Goal: Navigation & Orientation: Find specific page/section

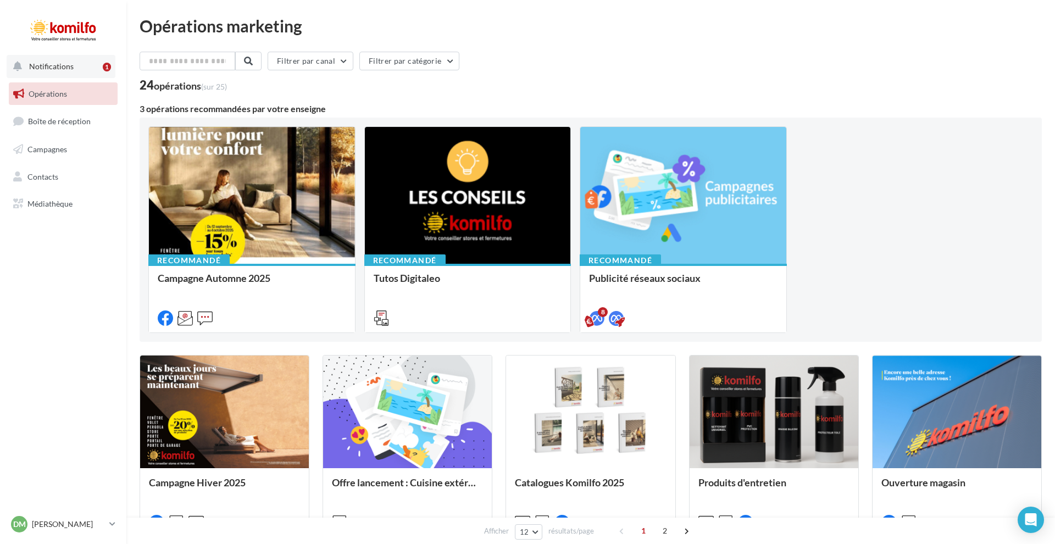
click at [39, 65] on span "Notifications" at bounding box center [51, 66] width 45 height 9
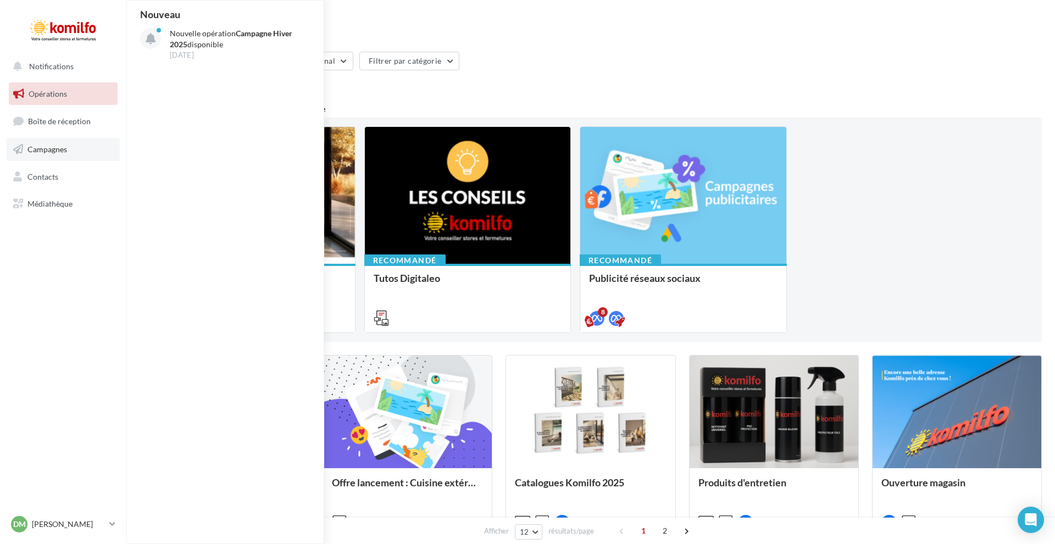
click at [59, 152] on span "Campagnes" at bounding box center [47, 149] width 40 height 9
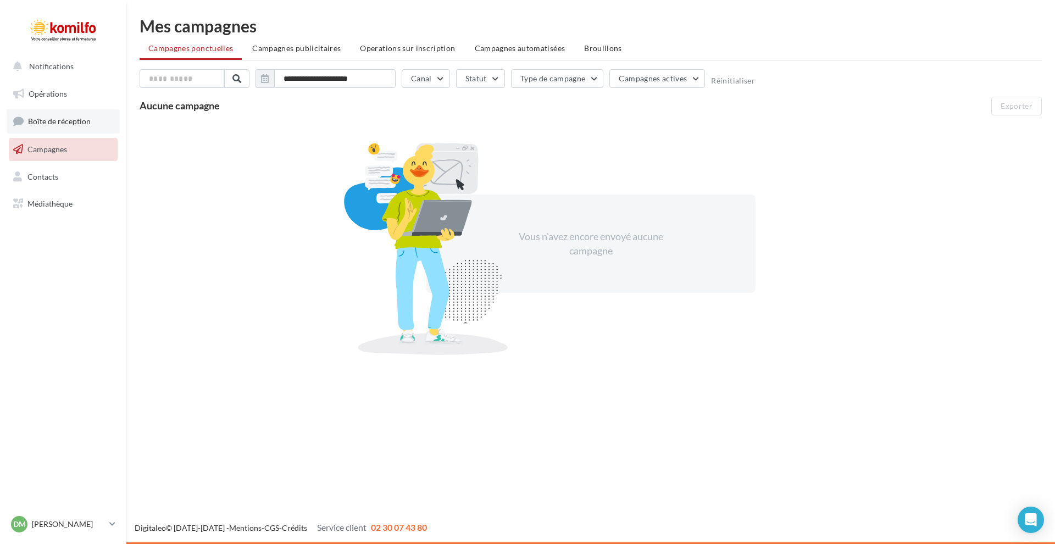
click at [49, 124] on span "Boîte de réception" at bounding box center [59, 120] width 63 height 9
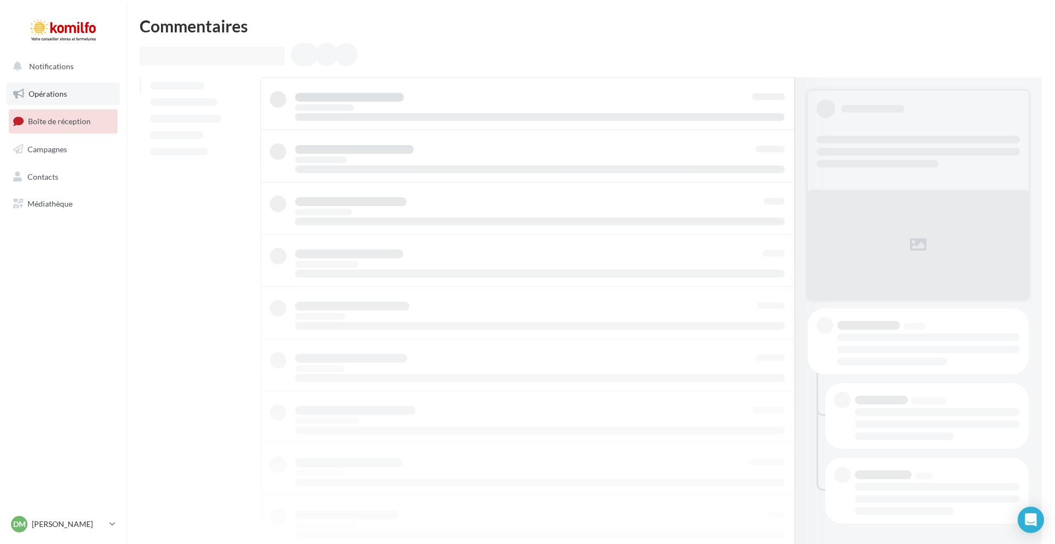
click at [63, 98] on link "Opérations" at bounding box center [63, 93] width 113 height 23
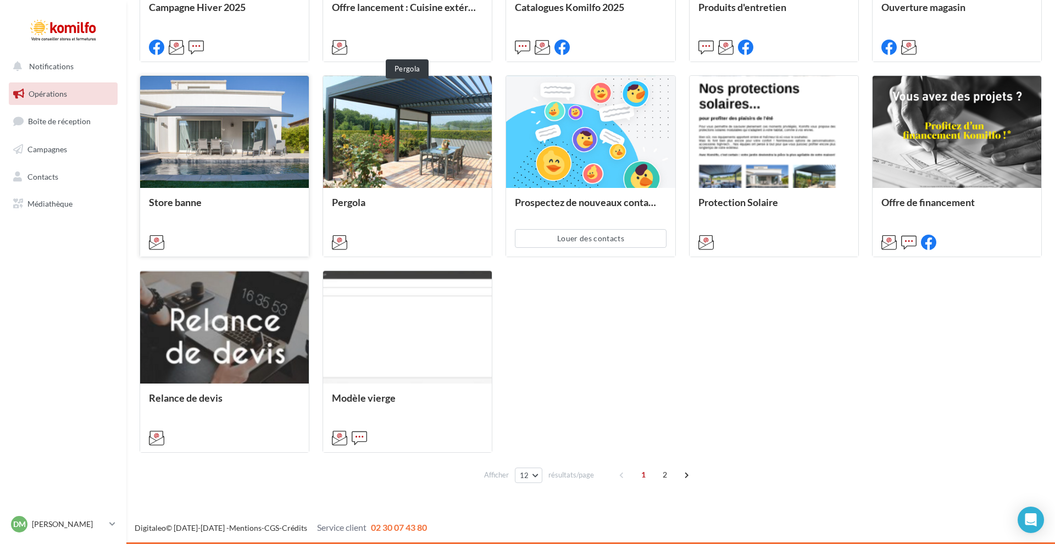
scroll to position [469, 0]
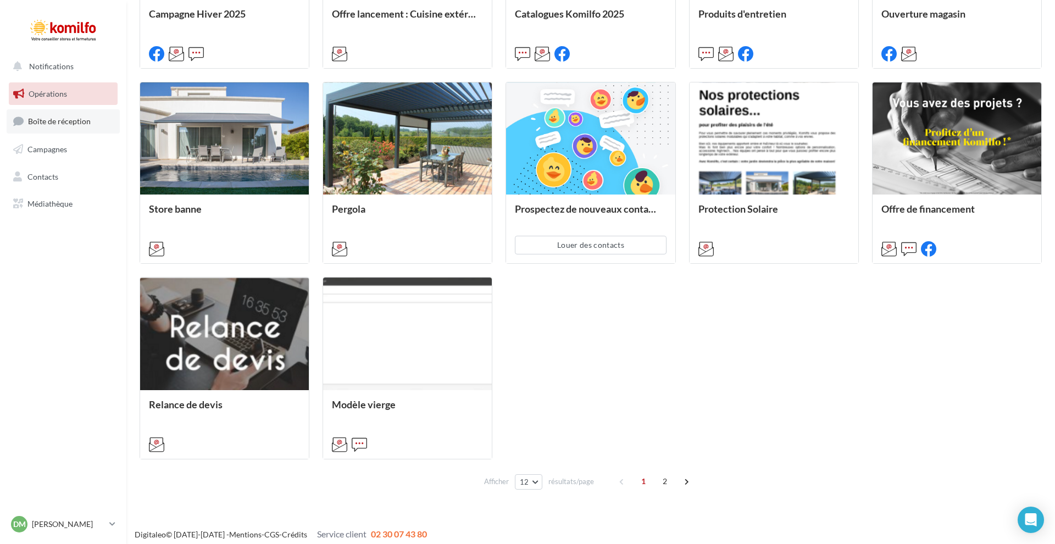
click at [55, 124] on span "Boîte de réception" at bounding box center [59, 120] width 63 height 9
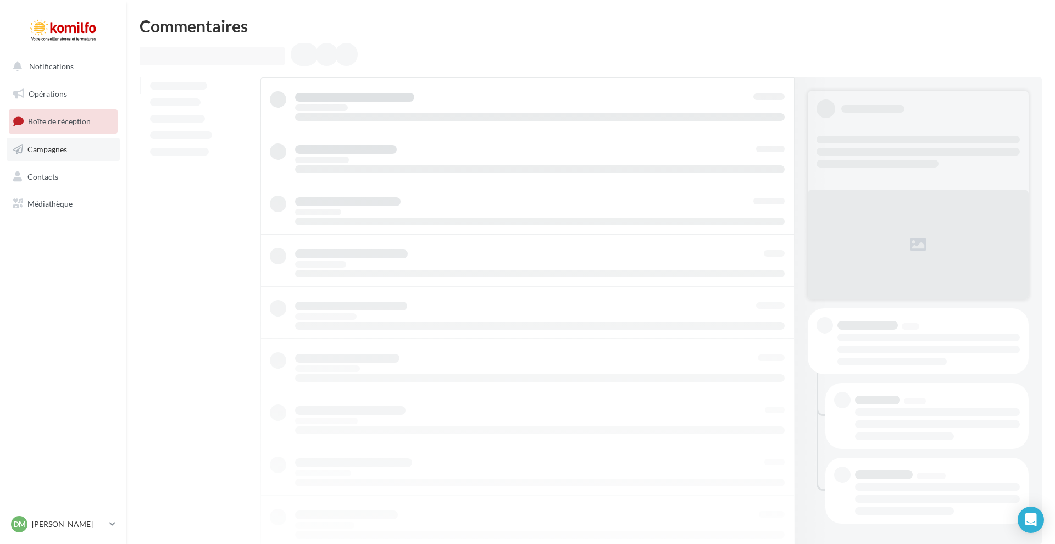
click at [64, 149] on span "Campagnes" at bounding box center [47, 149] width 40 height 9
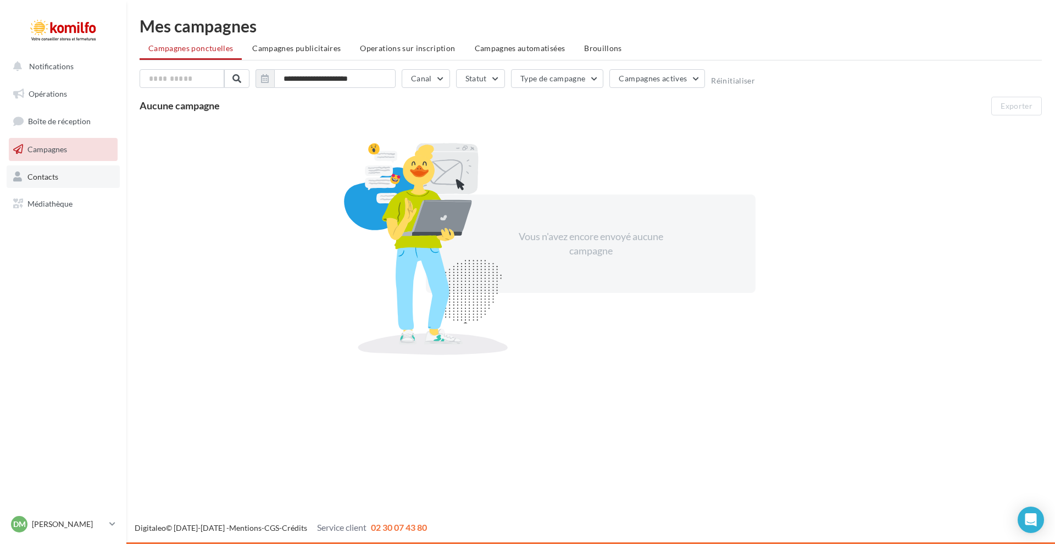
click at [64, 176] on link "Contacts" at bounding box center [63, 176] width 113 height 23
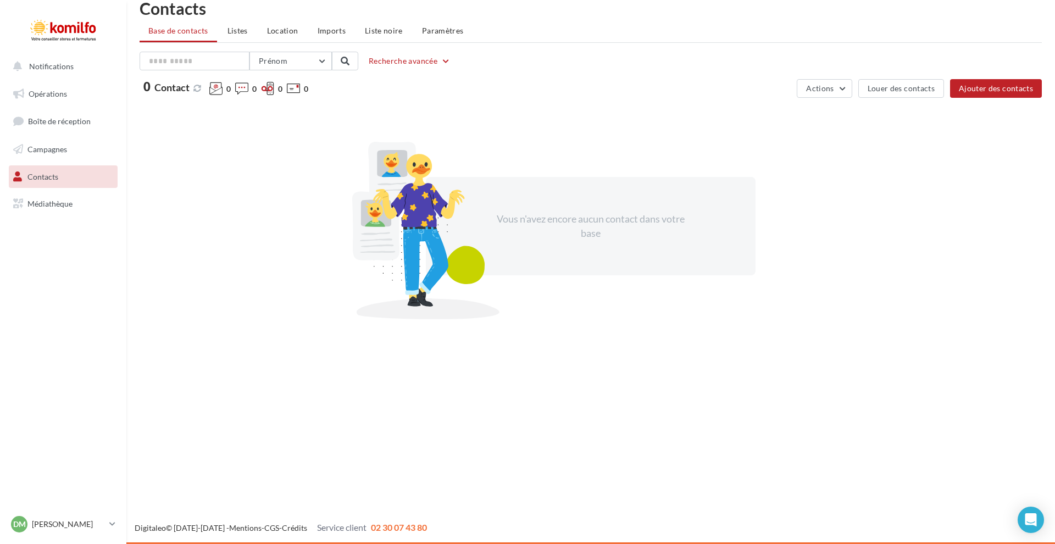
scroll to position [18, 0]
click at [66, 203] on span "Médiathèque" at bounding box center [49, 203] width 45 height 9
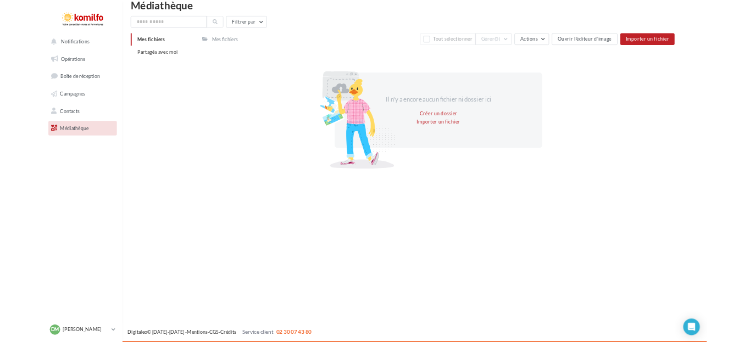
scroll to position [18, 0]
